Goal: Check status: Check status

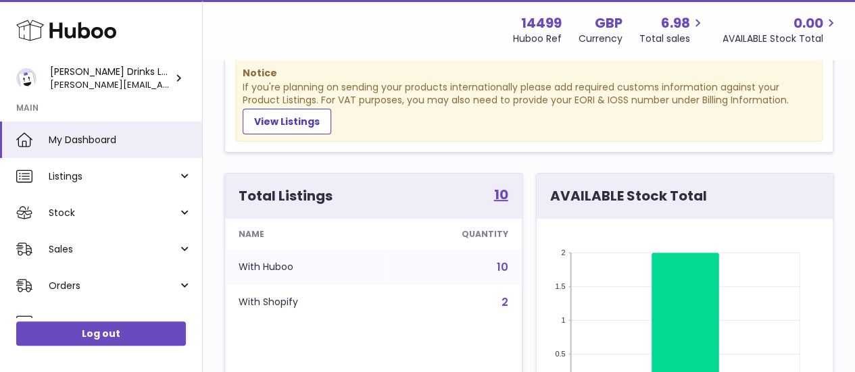
scroll to position [116, 0]
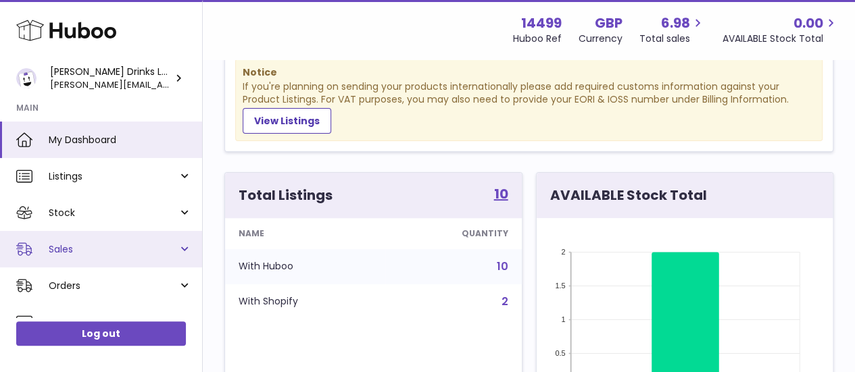
click at [182, 248] on link "Sales" at bounding box center [101, 249] width 202 height 36
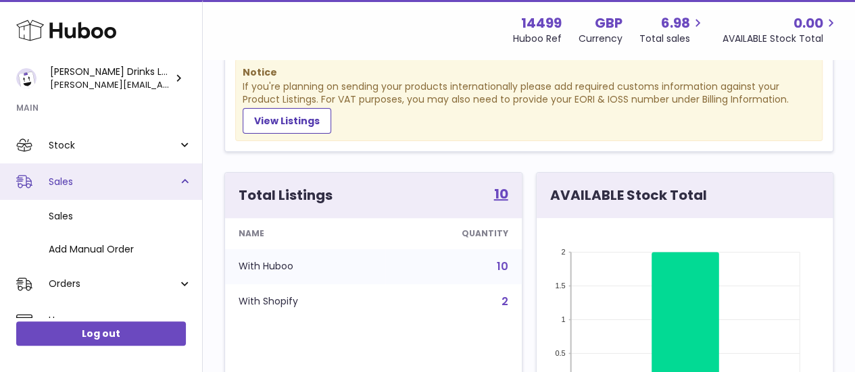
scroll to position [89, 0]
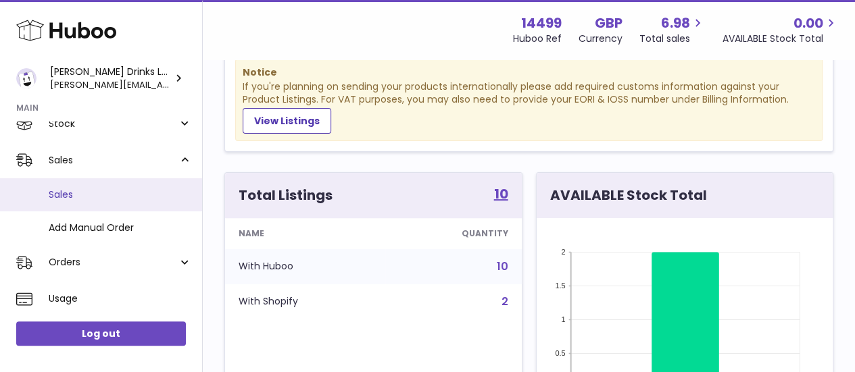
click at [76, 198] on span "Sales" at bounding box center [120, 195] width 143 height 13
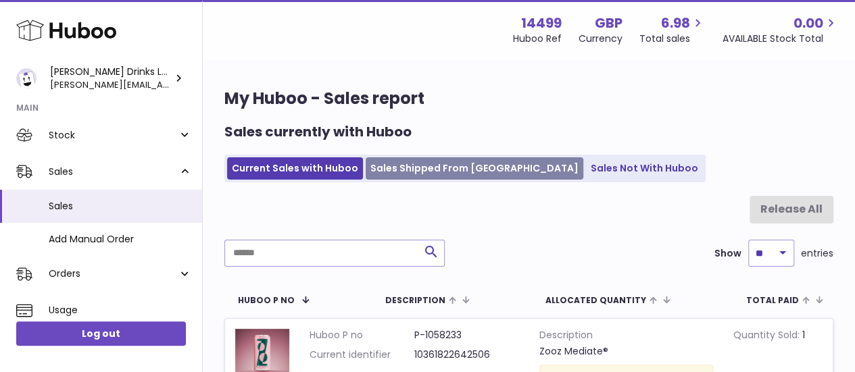
click at [430, 166] on link "Sales Shipped From Huboo" at bounding box center [475, 168] width 218 height 22
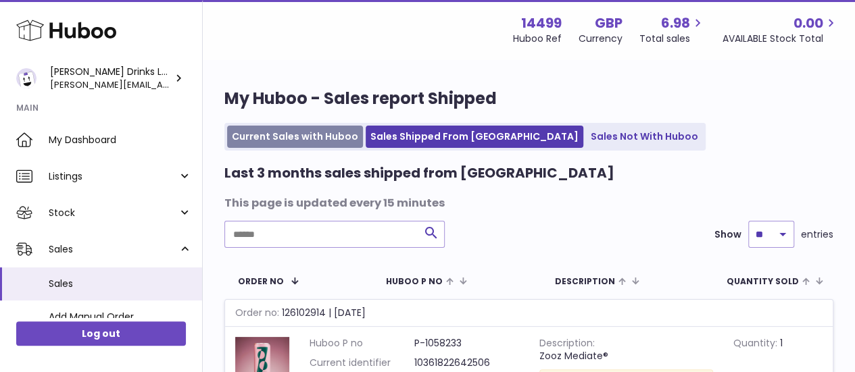
click at [246, 132] on link "Current Sales with Huboo" at bounding box center [295, 137] width 136 height 22
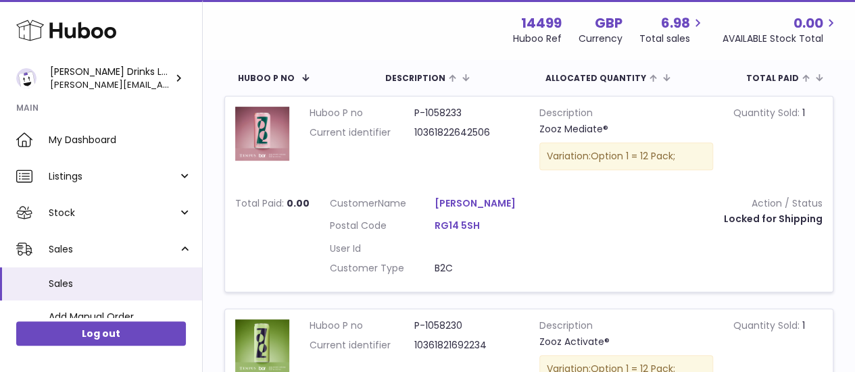
scroll to position [222, 0]
click at [522, 200] on link "[PERSON_NAME]" at bounding box center [487, 204] width 105 height 13
click at [407, 172] on td "Huboo P no P-1058233 Current identifier 10361822642506" at bounding box center [414, 142] width 230 height 91
drag, startPoint x: 422, startPoint y: 205, endPoint x: 505, endPoint y: 198, distance: 83.4
click at [505, 198] on dl "Customer Name Briony Rideout Postal Code RG14 5SH User Id Customer Type B2C" at bounding box center [434, 240] width 209 height 85
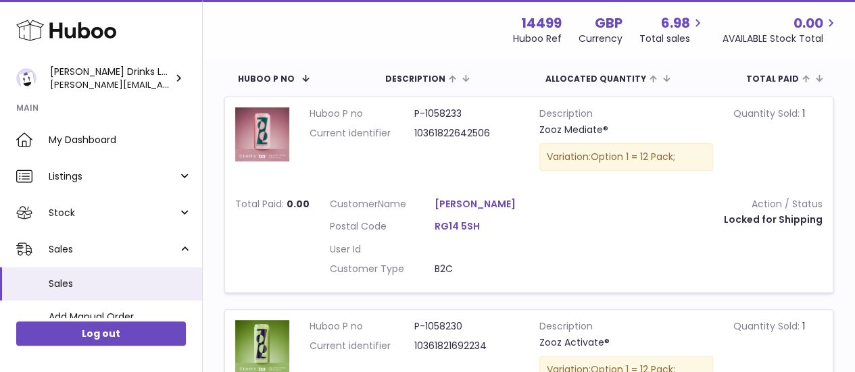
copy dl "Briony Rideout"
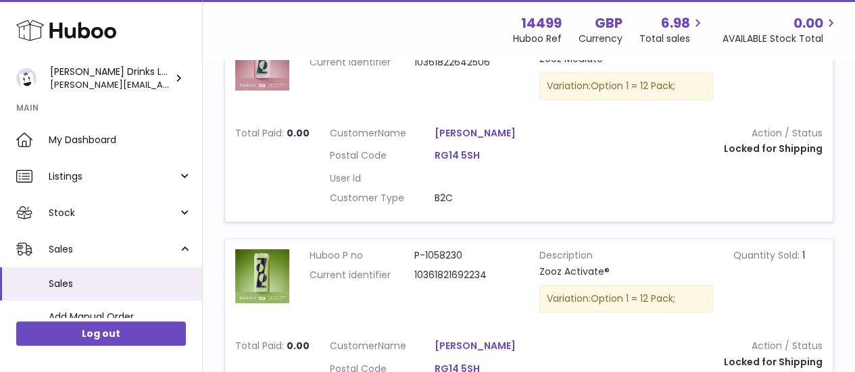
scroll to position [233, 0]
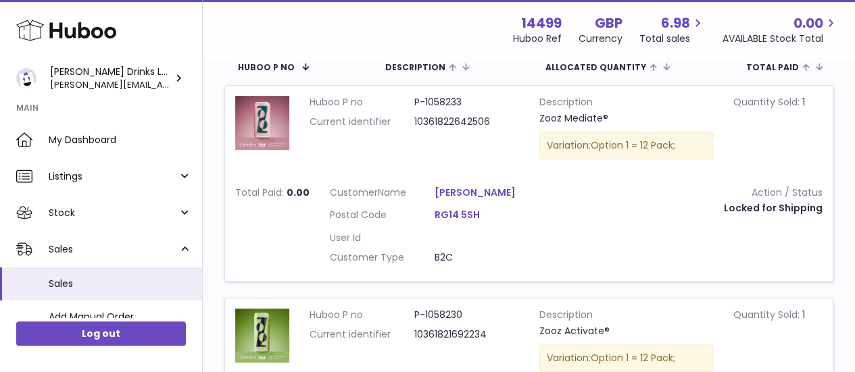
click at [596, 253] on td "Action / Status Locked for Shipping" at bounding box center [691, 228] width 284 height 105
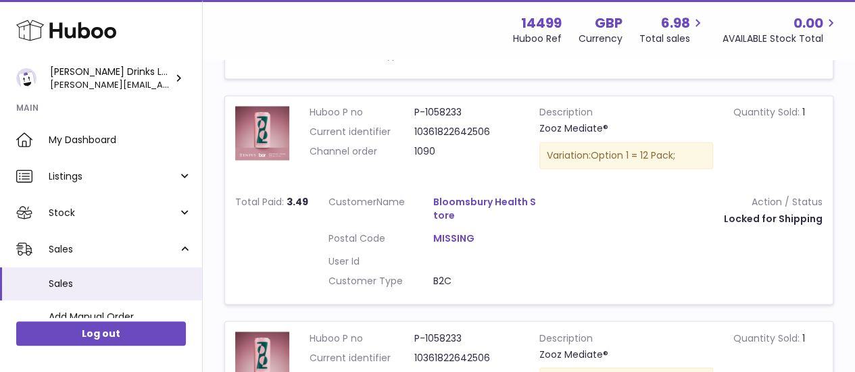
scroll to position [976, 0]
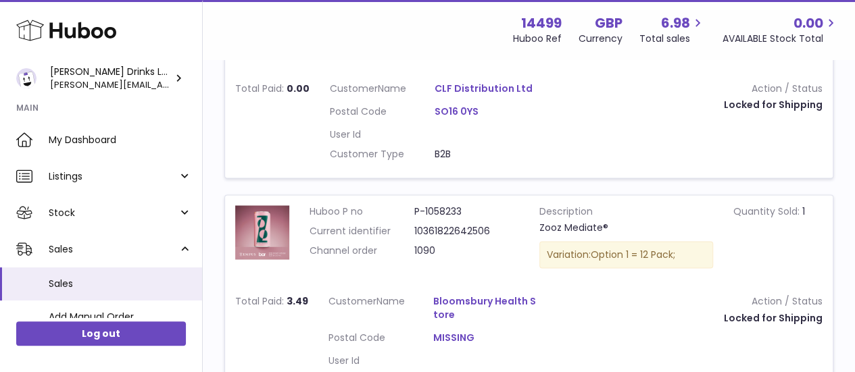
click at [429, 148] on dt "Customer Type" at bounding box center [382, 154] width 105 height 13
click at [443, 151] on dd "B2B" at bounding box center [487, 154] width 105 height 13
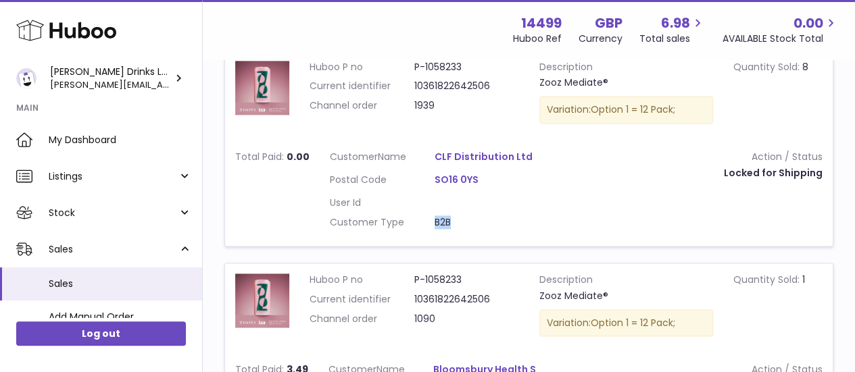
scroll to position [899, 0]
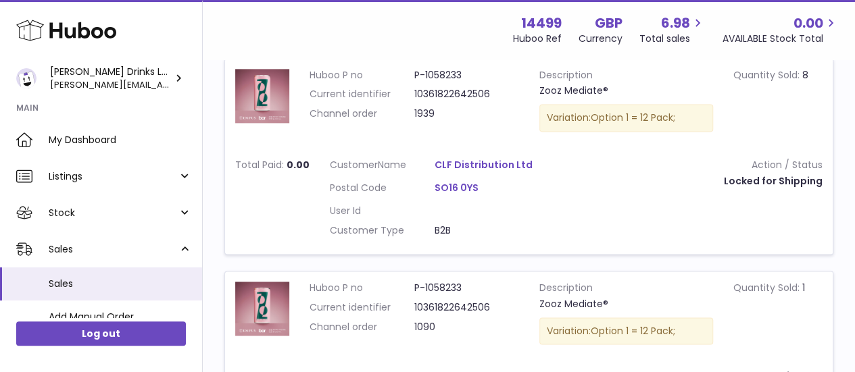
click at [738, 182] on div "Locked for Shipping" at bounding box center [692, 181] width 264 height 13
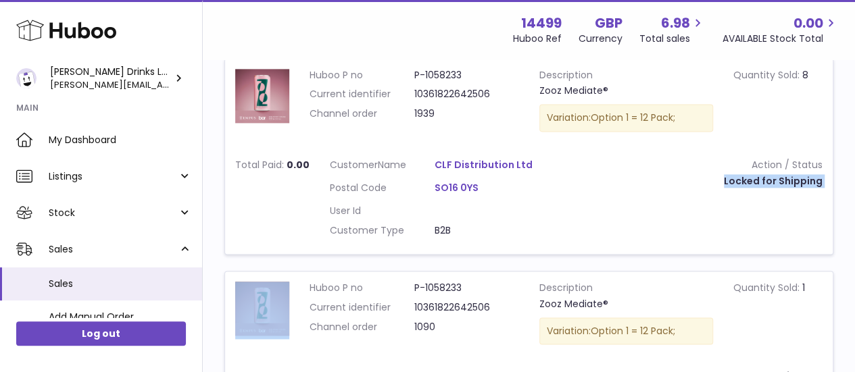
click at [738, 182] on div "Locked for Shipping" at bounding box center [692, 181] width 264 height 13
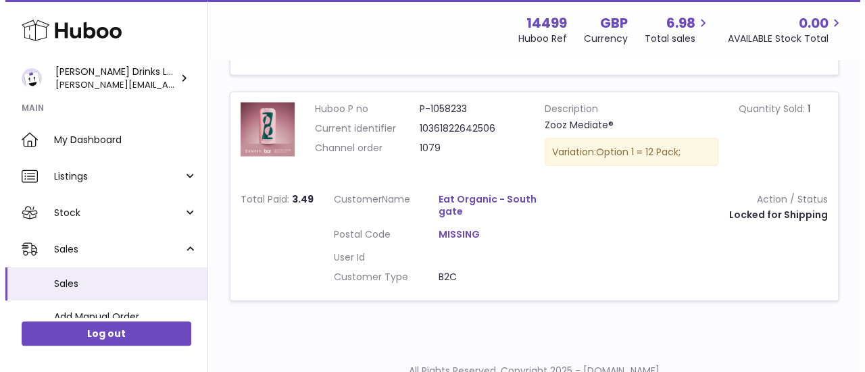
scroll to position [1264, 0]
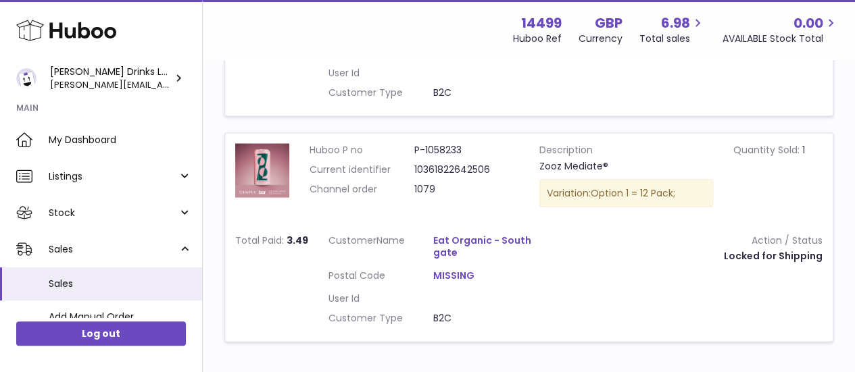
click at [473, 234] on link "Eat Organic - Southgate" at bounding box center [485, 247] width 105 height 26
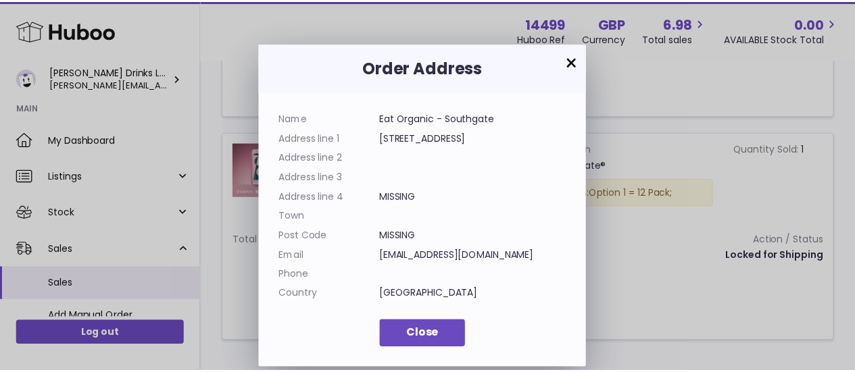
scroll to position [20, 0]
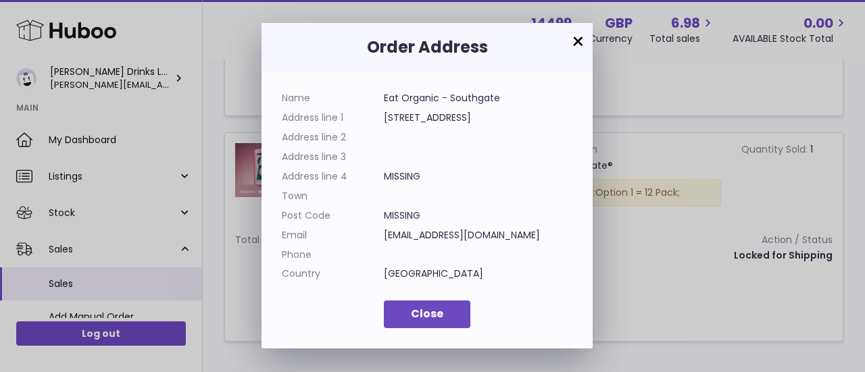
click at [396, 218] on dd "MISSING" at bounding box center [478, 215] width 189 height 13
drag, startPoint x: 396, startPoint y: 218, endPoint x: 395, endPoint y: 169, distance: 48.7
click at [395, 169] on dl "Name Eat Organic - Southgate Address line 1 10 Hampden Square Address line 2 Ad…" at bounding box center [427, 189] width 291 height 195
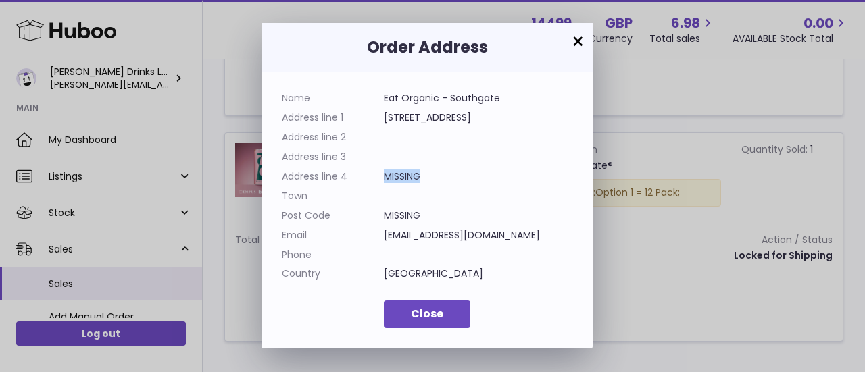
click at [575, 39] on button "×" at bounding box center [578, 42] width 16 height 16
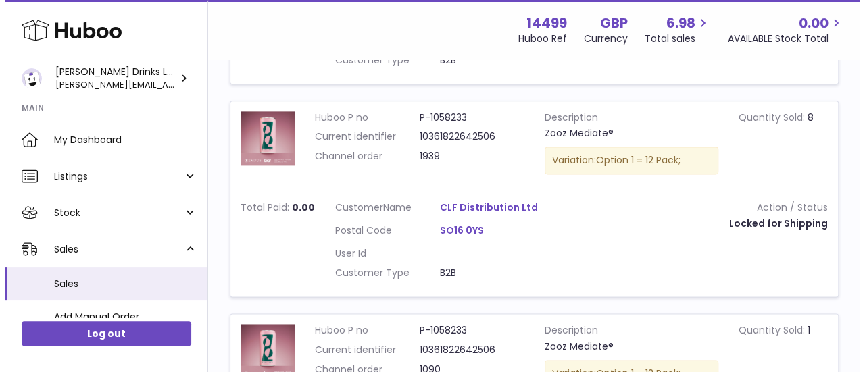
scroll to position [858, 0]
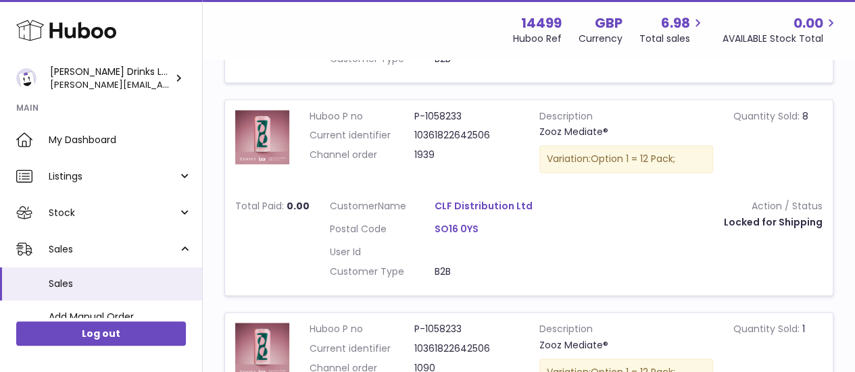
click at [468, 203] on link "CLF Distribution Ltd" at bounding box center [487, 206] width 105 height 13
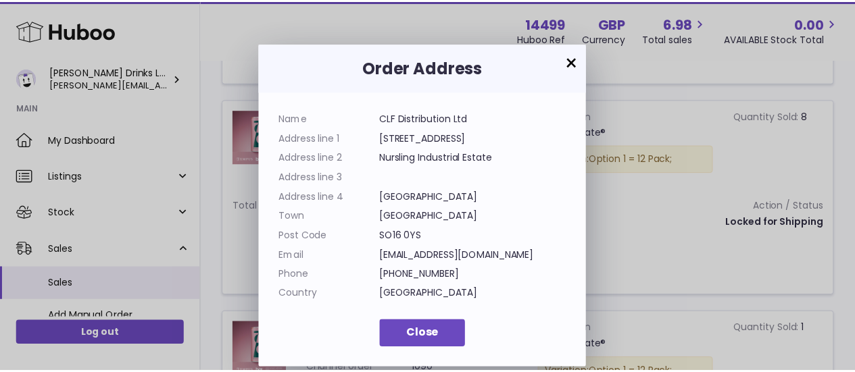
scroll to position [20, 0]
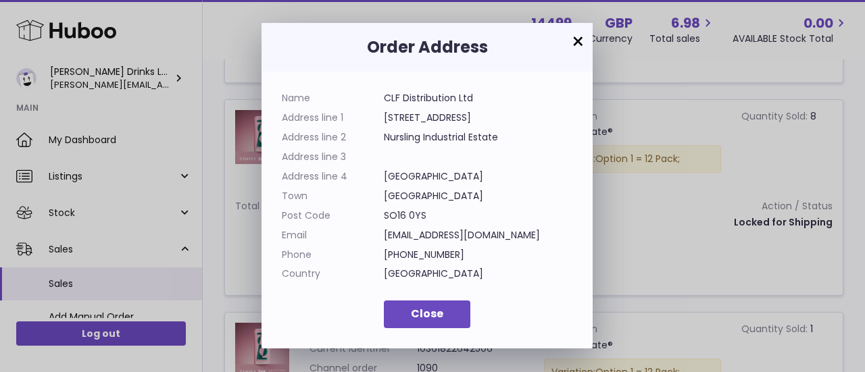
click at [576, 39] on button "×" at bounding box center [578, 42] width 16 height 16
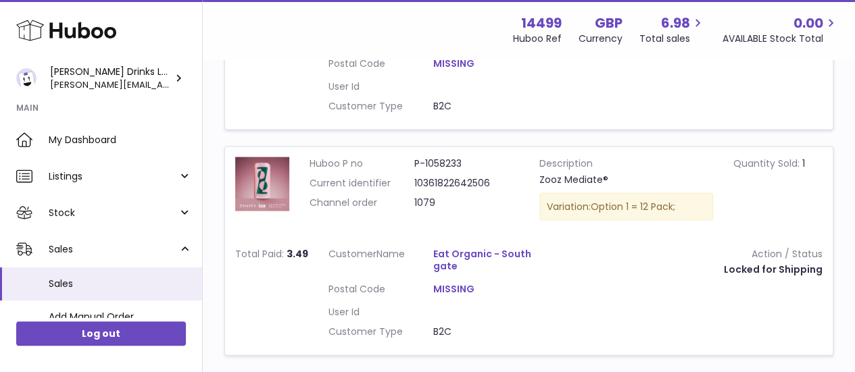
scroll to position [1249, 0]
click at [423, 197] on dd "1079" at bounding box center [466, 203] width 105 height 13
copy dd "1079"
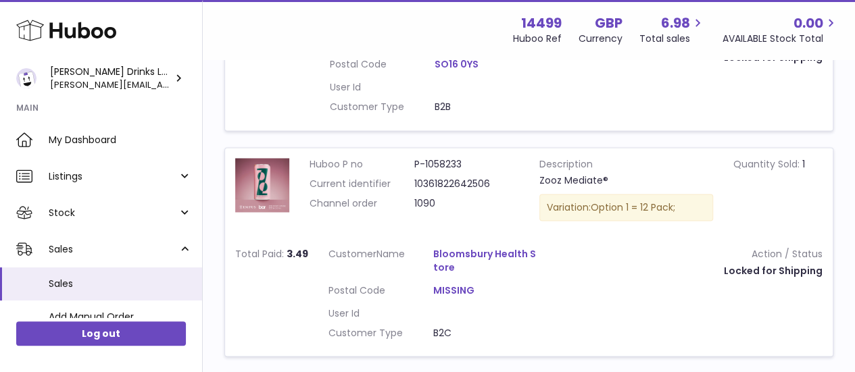
click at [422, 202] on dd "1090" at bounding box center [466, 203] width 105 height 13
copy dd "1090"
click at [422, 202] on dd "1090" at bounding box center [466, 203] width 105 height 13
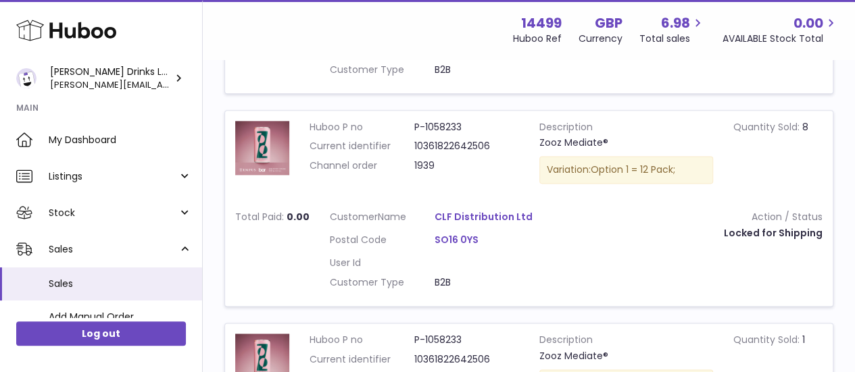
scroll to position [822, 0]
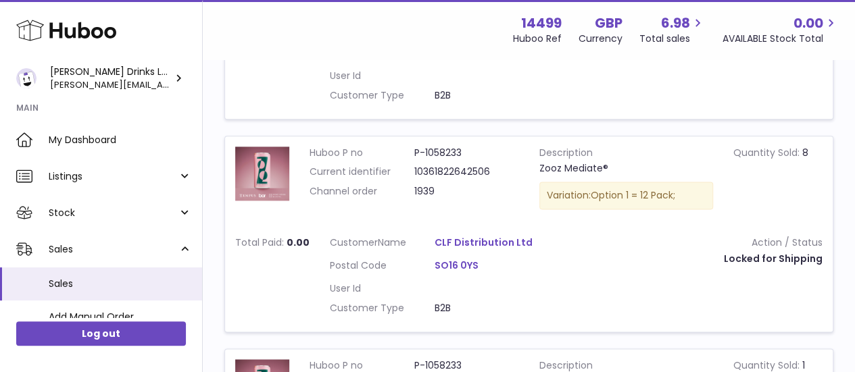
click at [419, 194] on dd "1939" at bounding box center [466, 191] width 105 height 13
copy dd "1939"
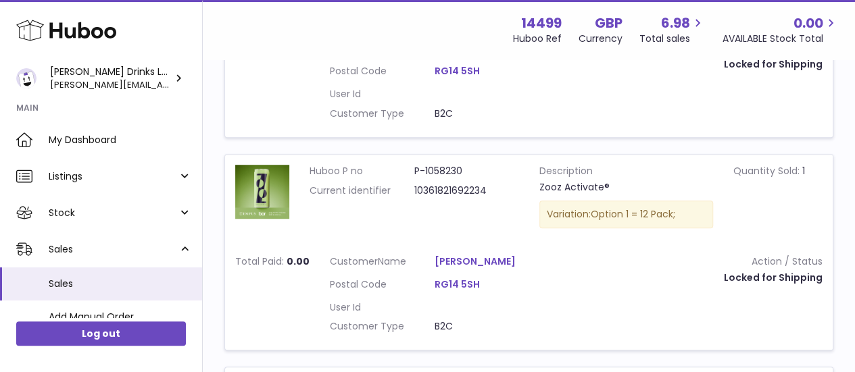
scroll to position [380, 0]
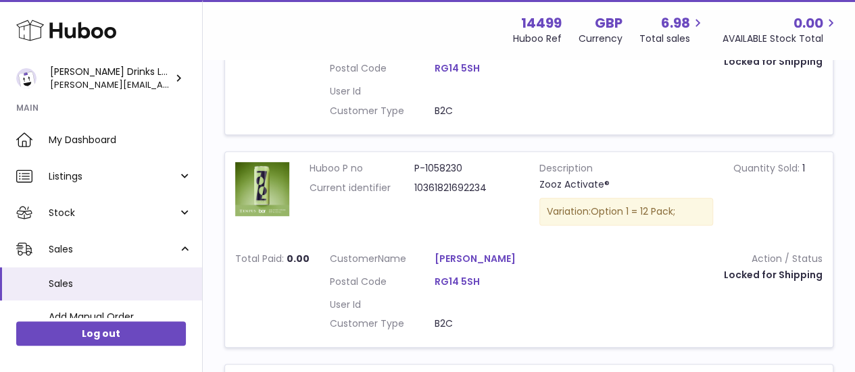
drag, startPoint x: 419, startPoint y: 257, endPoint x: 518, endPoint y: 245, distance: 99.5
click at [518, 245] on td "Customer Name Briony Rideout Postal Code RG14 5SH User Id Customer Type B2C" at bounding box center [435, 295] width 230 height 105
copy dl "[PERSON_NAME]"
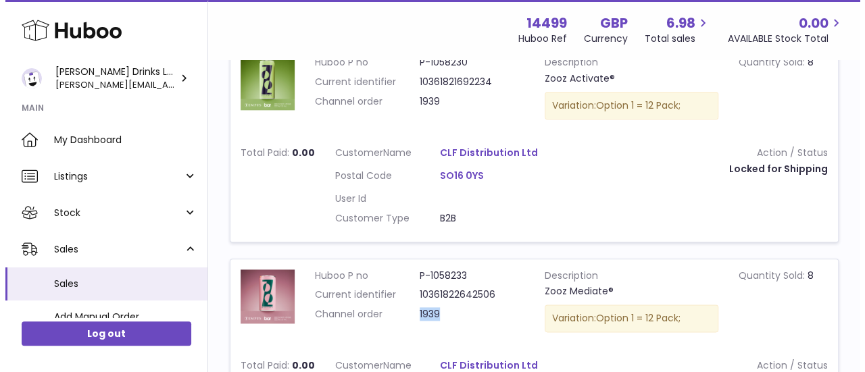
scroll to position [714, 0]
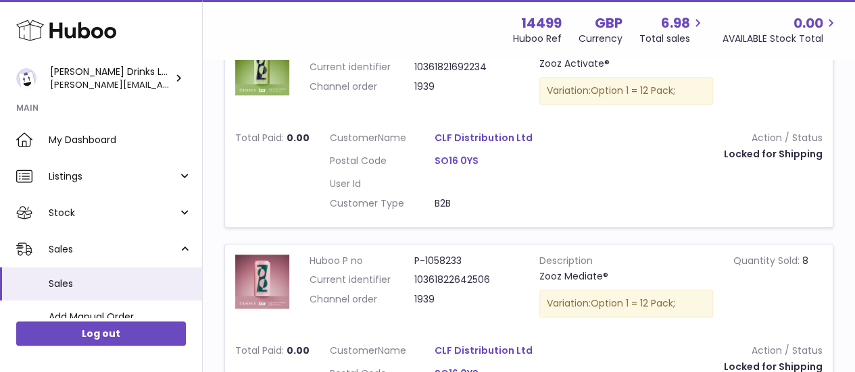
click at [422, 85] on dd "1939" at bounding box center [466, 86] width 105 height 13
copy dd "1939"
click at [422, 85] on dd "1939" at bounding box center [466, 86] width 105 height 13
click at [451, 134] on link "CLF Distribution Ltd" at bounding box center [487, 138] width 105 height 13
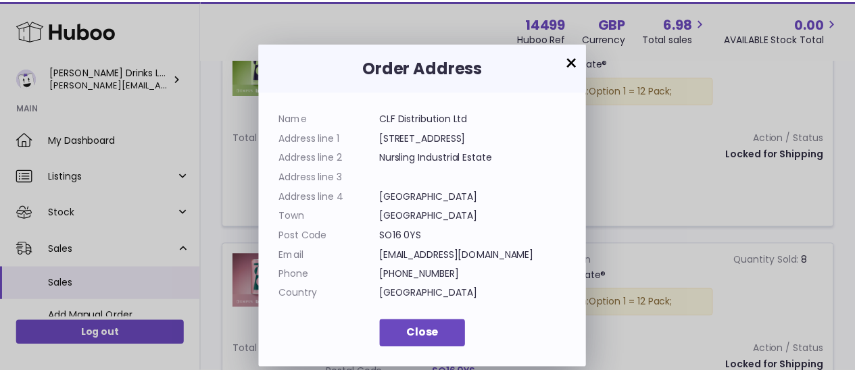
scroll to position [20, 0]
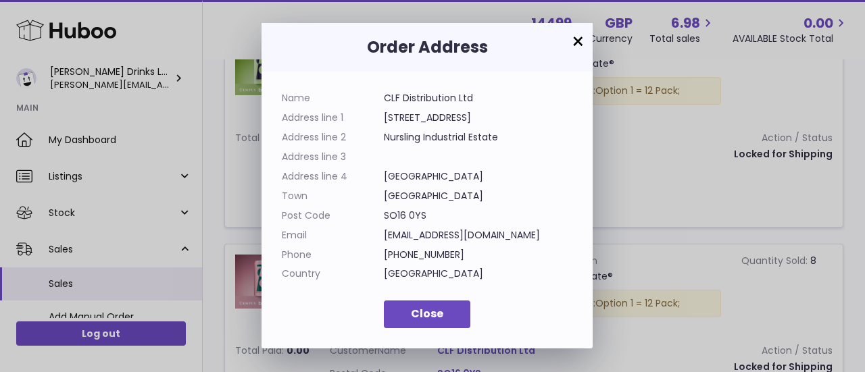
click at [389, 97] on dd "CLF Distribution Ltd" at bounding box center [478, 98] width 189 height 13
drag, startPoint x: 389, startPoint y: 97, endPoint x: 465, endPoint y: 97, distance: 75.7
click at [465, 97] on dd "CLF Distribution Ltd" at bounding box center [478, 98] width 189 height 13
copy dd "CLF Distribution Ltd"
click at [581, 44] on button "×" at bounding box center [578, 42] width 16 height 16
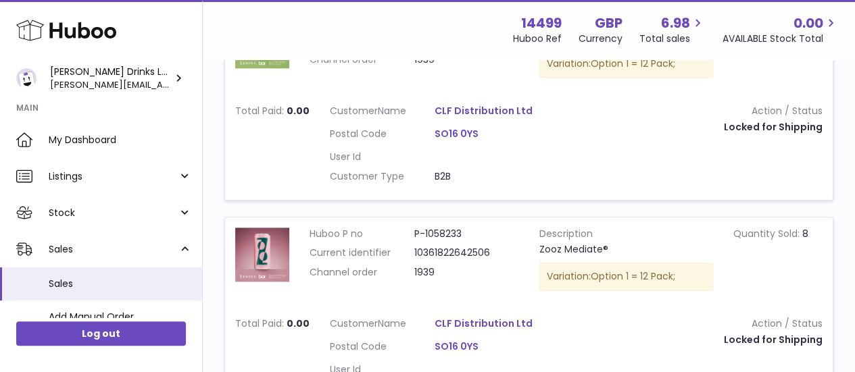
scroll to position [727, 0]
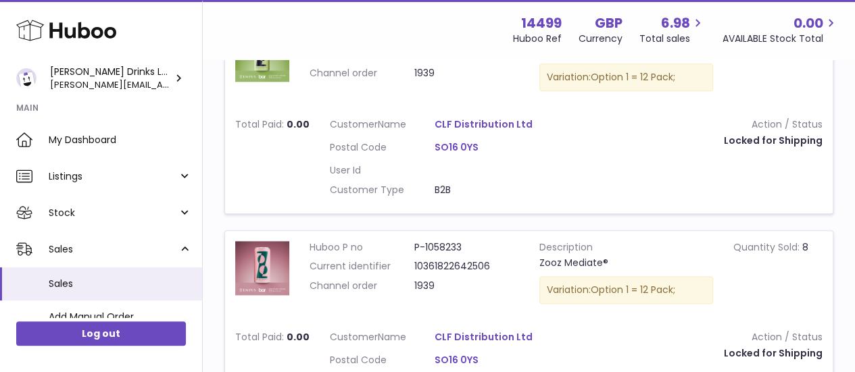
click at [441, 186] on dd "B2B" at bounding box center [487, 190] width 105 height 13
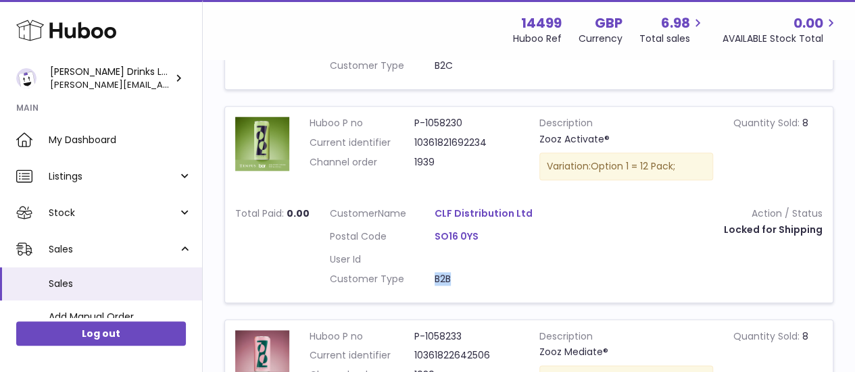
scroll to position [683, 0]
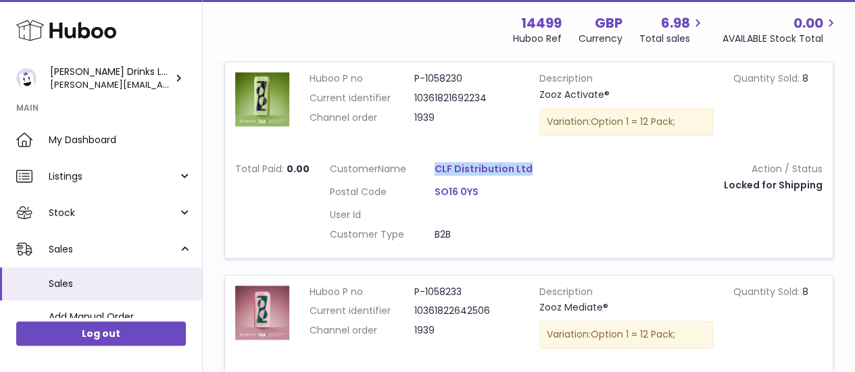
drag, startPoint x: 538, startPoint y: 166, endPoint x: 433, endPoint y: 168, distance: 105.5
click at [433, 168] on td "Customer Name CLF Distribution Ltd Postal Code SO16 0YS User Id Customer Type B…" at bounding box center [435, 205] width 230 height 105
copy link "CLF Distribution Ltd"
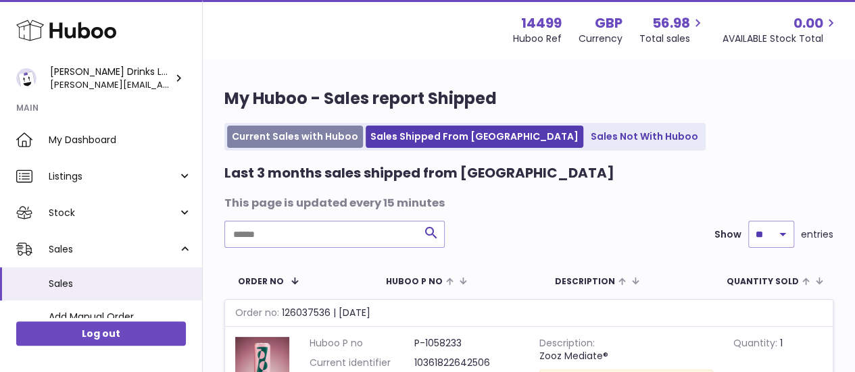
click at [278, 144] on link "Current Sales with Huboo" at bounding box center [295, 137] width 136 height 22
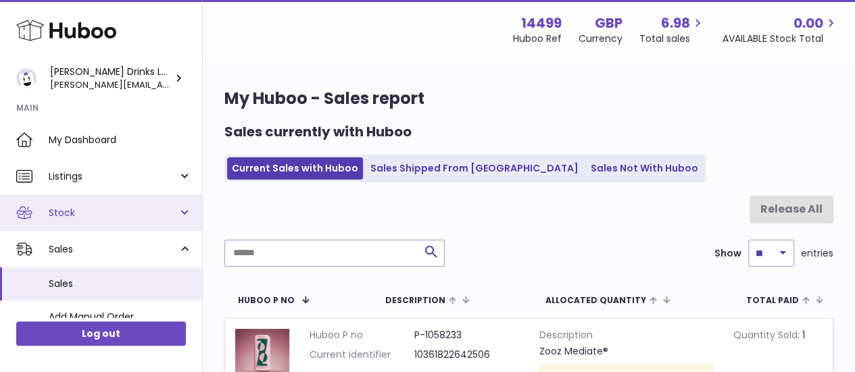
click at [159, 195] on link "Stock" at bounding box center [101, 213] width 202 height 36
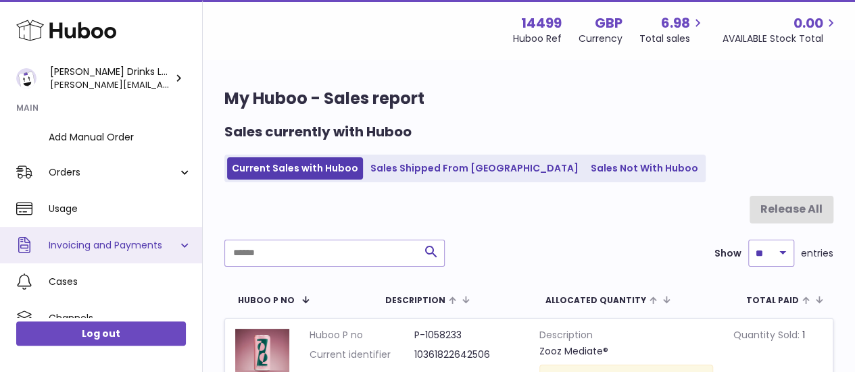
scroll to position [342, 0]
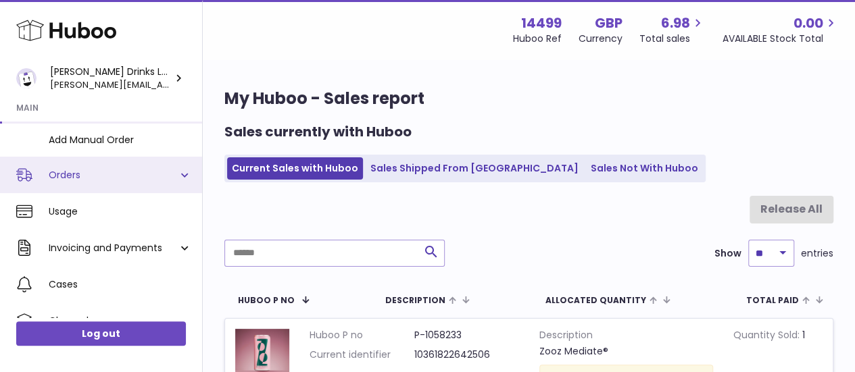
click at [174, 171] on span "Orders" at bounding box center [113, 175] width 129 height 13
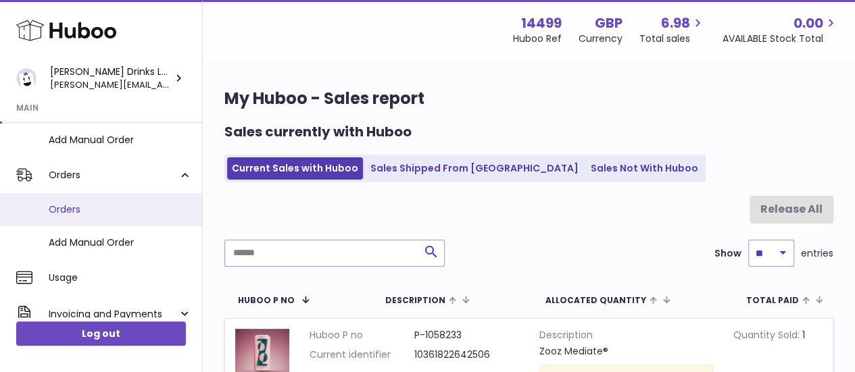
click at [61, 204] on span "Orders" at bounding box center [120, 209] width 143 height 13
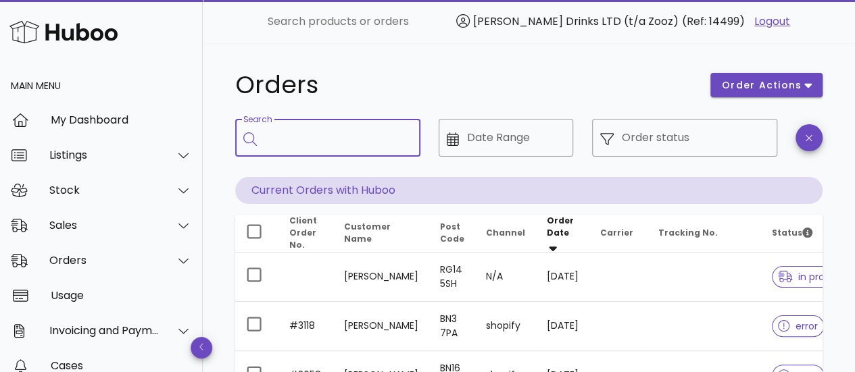
click at [308, 143] on input "Search" at bounding box center [337, 138] width 145 height 22
paste input "**********"
type input "**********"
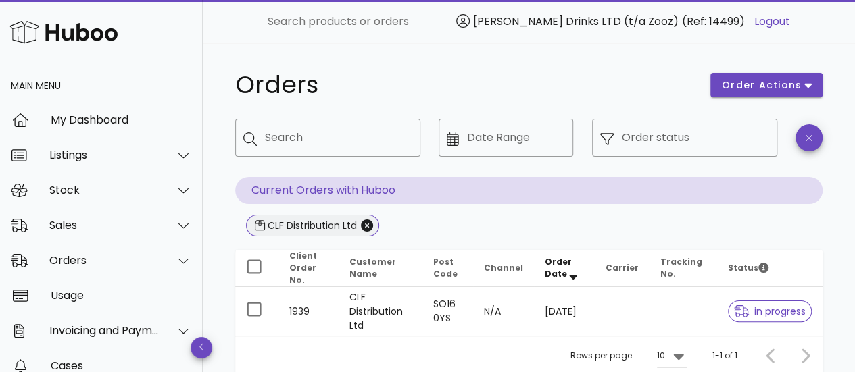
click at [369, 232] on span "CLF Distribution Ltd" at bounding box center [313, 226] width 116 height 20
click at [369, 225] on icon "Close" at bounding box center [367, 226] width 12 height 12
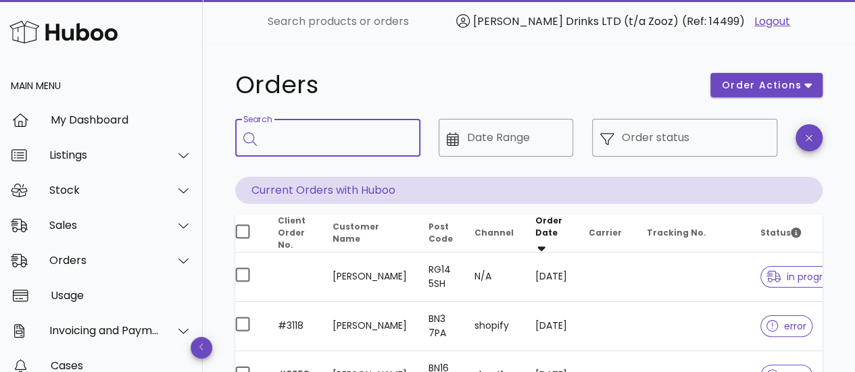
click at [299, 133] on input "Search" at bounding box center [337, 138] width 145 height 22
paste input "*"
type input "***"
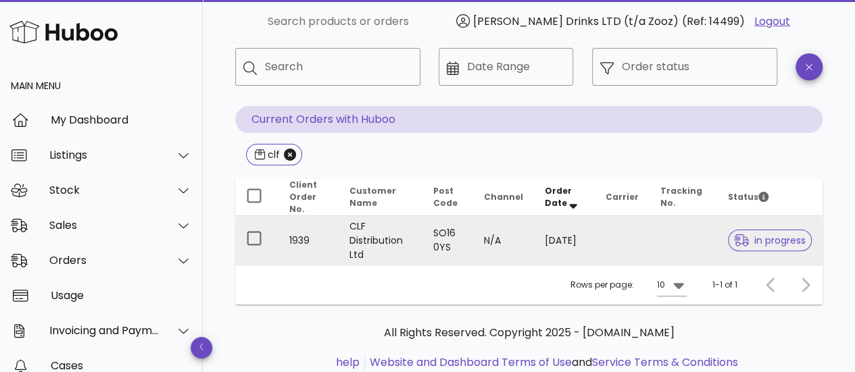
click at [739, 228] on div "in progress" at bounding box center [770, 240] width 84 height 49
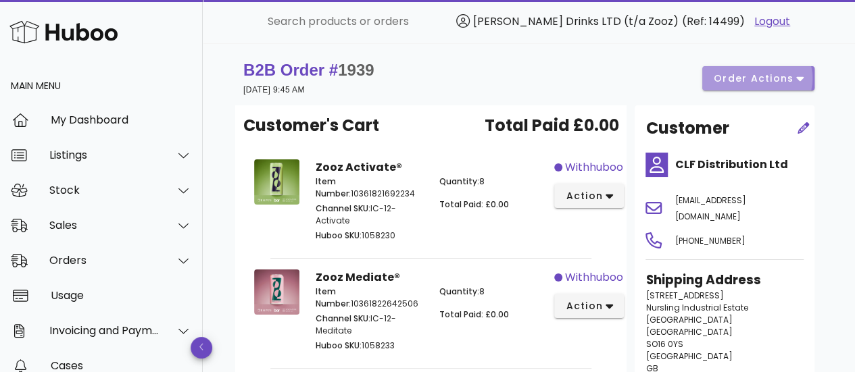
click at [756, 78] on span "order actions" at bounding box center [753, 79] width 81 height 14
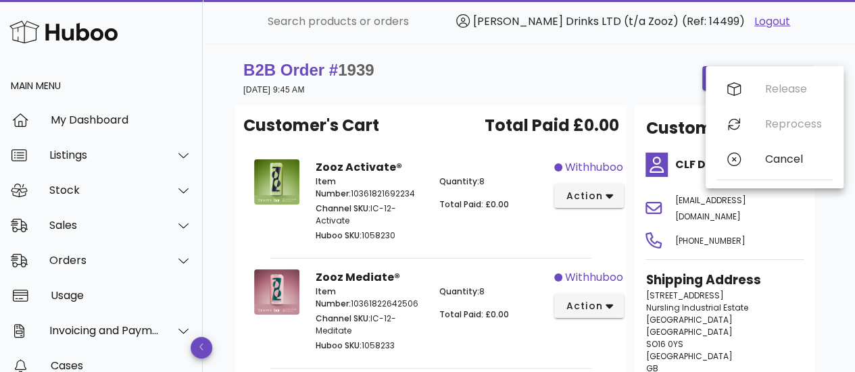
click at [624, 90] on div "B2B Order # 1939 [DATE] 9:45 AM order actions" at bounding box center [528, 78] width 571 height 38
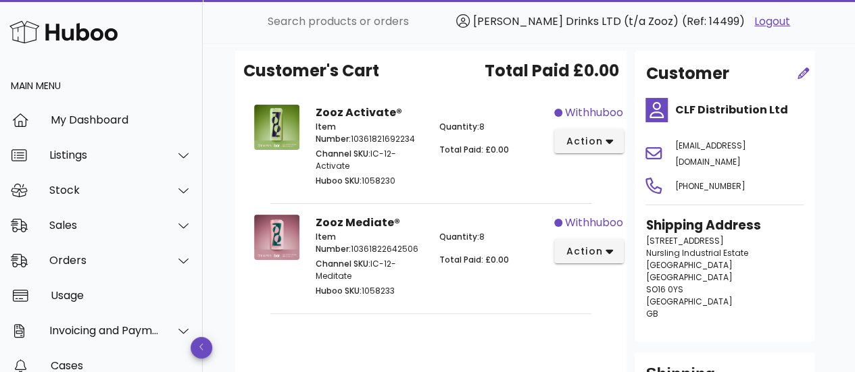
scroll to position [86, 0]
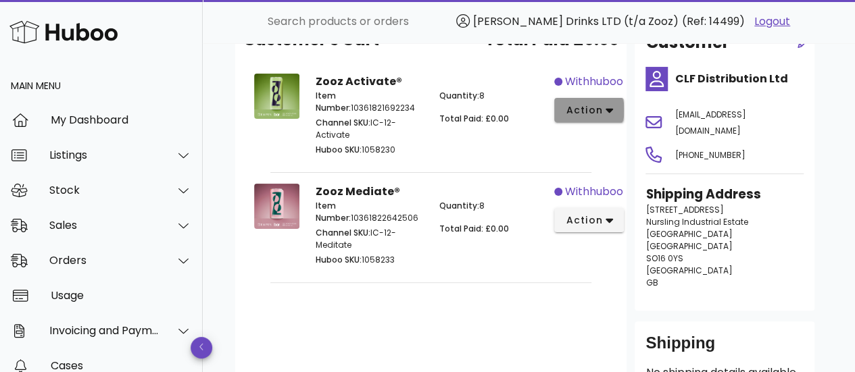
click at [611, 116] on icon "button" at bounding box center [609, 110] width 7 height 12
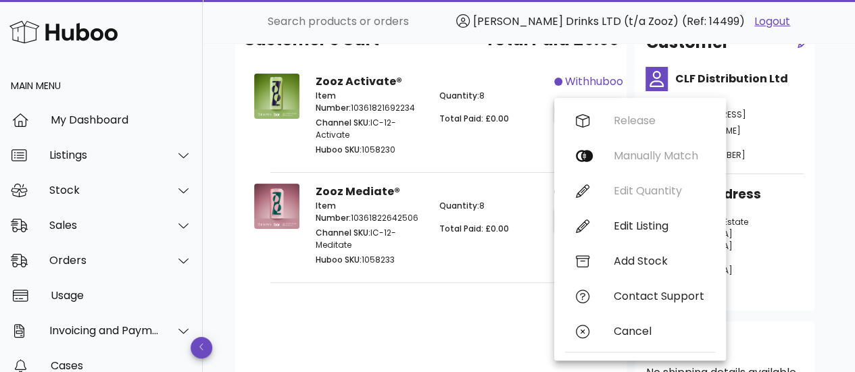
click at [528, 66] on div "Zooz Activate® Item Number: 10361821692234 Channel SKU: IC-12-Activate Huboo SK…" at bounding box center [430, 116] width 247 height 101
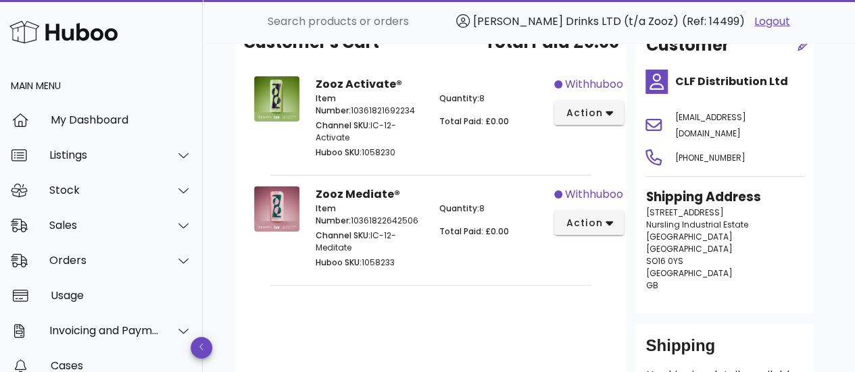
scroll to position [0, 0]
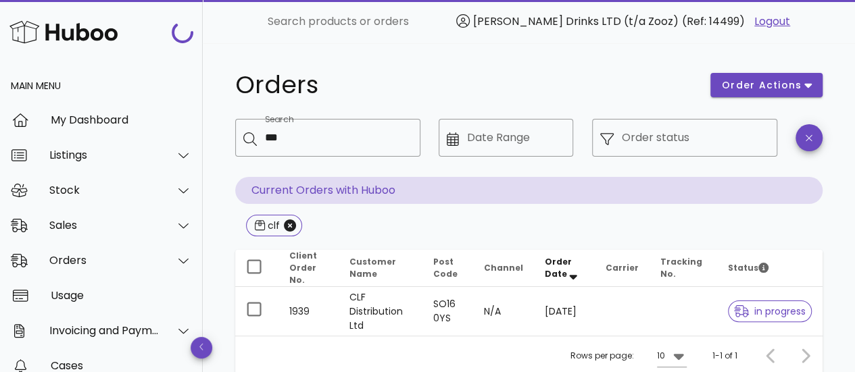
scroll to position [71, 0]
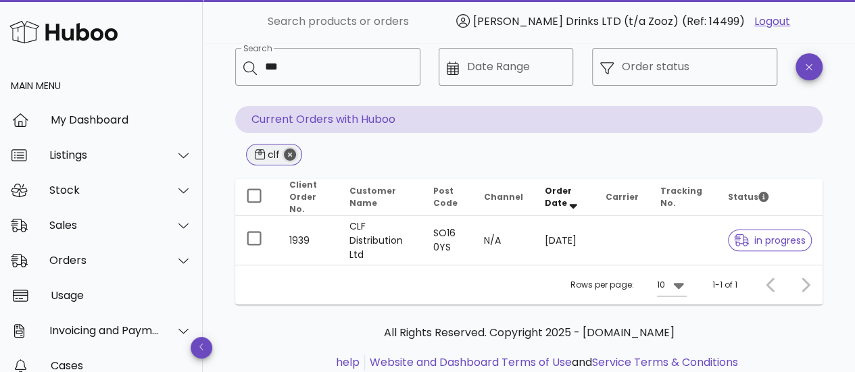
click at [289, 153] on icon "Close" at bounding box center [290, 155] width 12 height 12
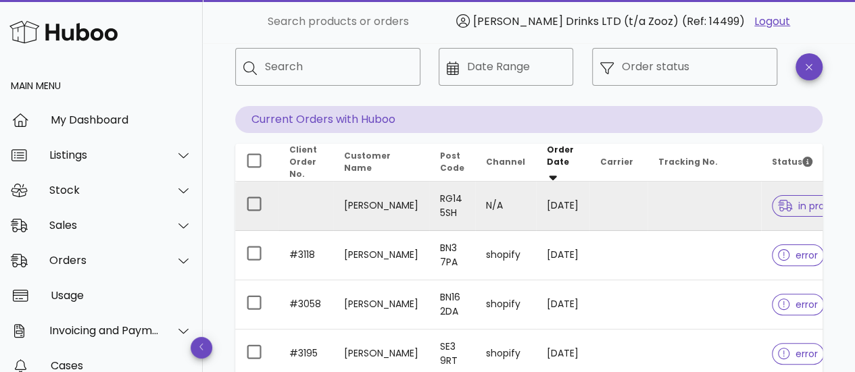
click at [785, 207] on div at bounding box center [788, 206] width 20 height 14
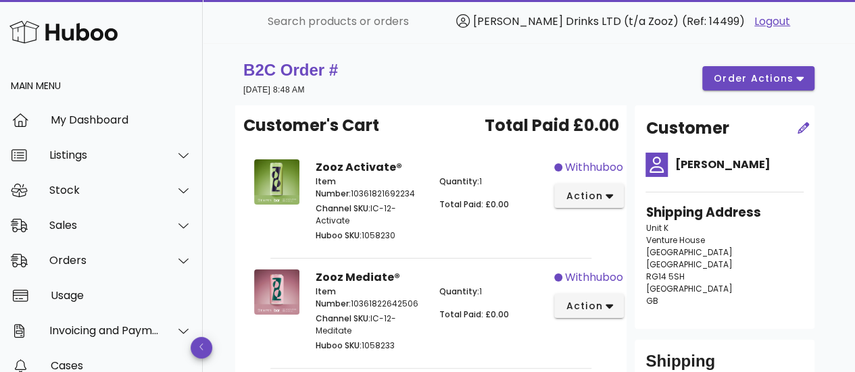
scroll to position [39, 0]
